Goal: Task Accomplishment & Management: Manage account settings

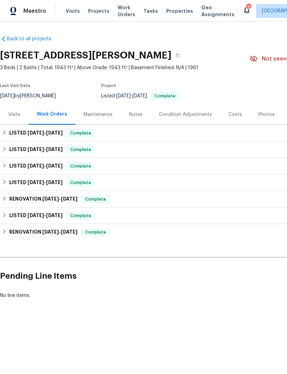
click at [168, 14] on span "Properties" at bounding box center [179, 11] width 27 height 7
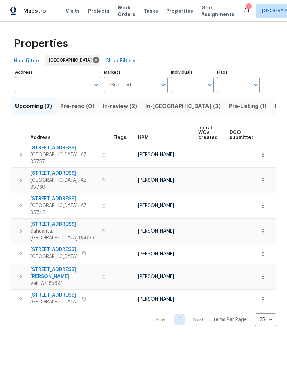
click at [52, 266] on span "[STREET_ADDRESS][PERSON_NAME]" at bounding box center [63, 273] width 67 height 14
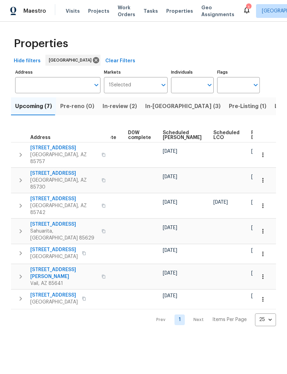
scroll to position [0, 172]
click at [265, 273] on icon "button" at bounding box center [263, 276] width 7 height 7
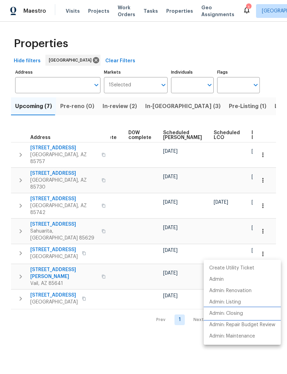
click at [218, 314] on p "Admin: Closing" at bounding box center [226, 313] width 34 height 7
